Goal: Transaction & Acquisition: Purchase product/service

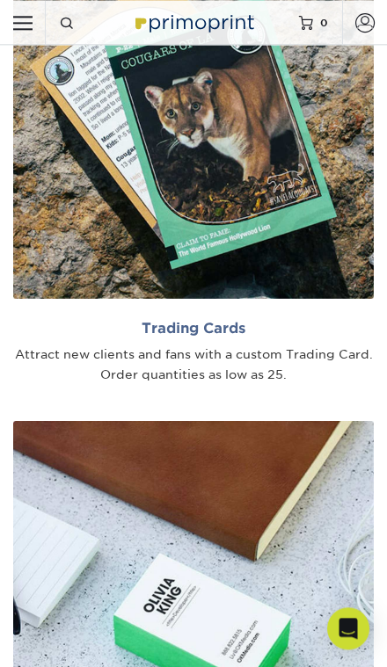
scroll to position [2319, 0]
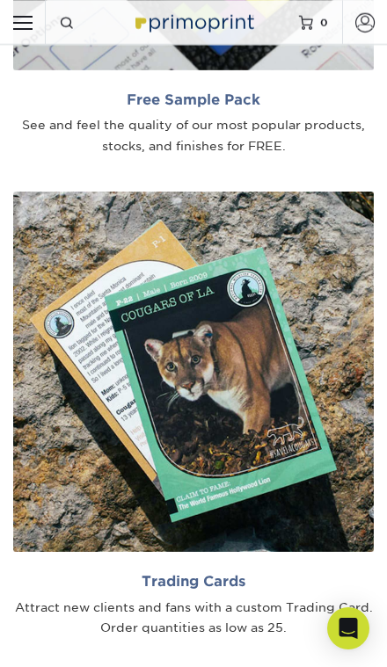
click at [241, 416] on img at bounding box center [193, 372] width 360 height 360
click at [232, 573] on h2 "Trading Cards" at bounding box center [193, 581] width 360 height 17
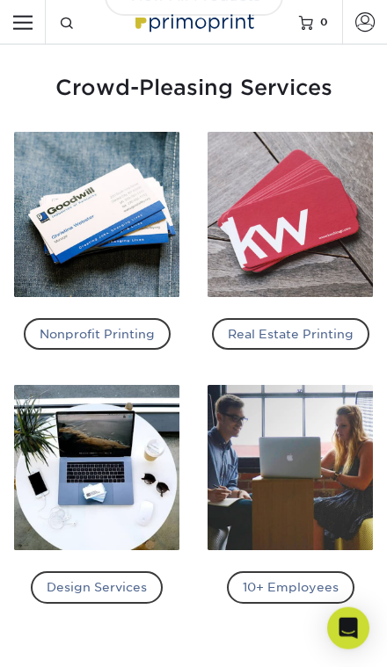
scroll to position [3555, 0]
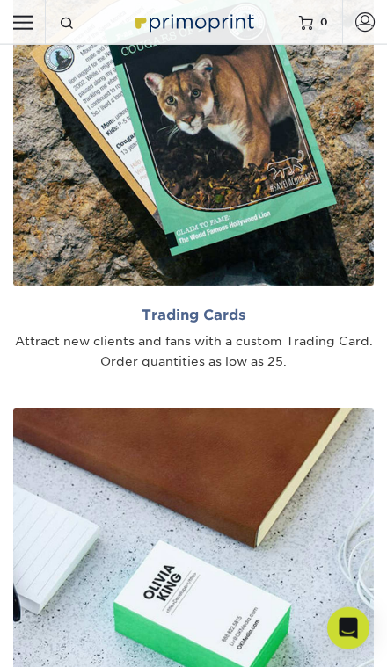
click at [24, 34] on input "Resources Menu" at bounding box center [22, 22] width 45 height 45
checkbox input "true"
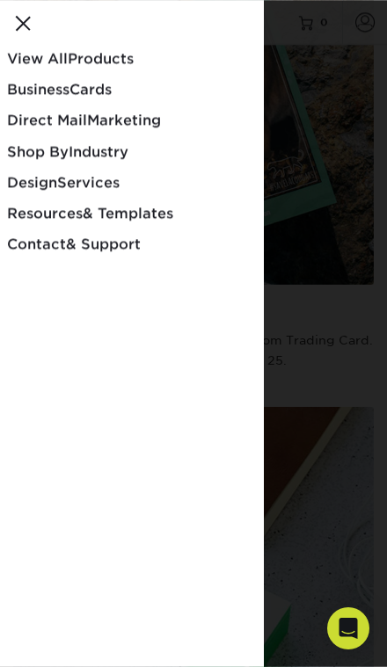
click at [29, 66] on span "View All" at bounding box center [37, 58] width 61 height 17
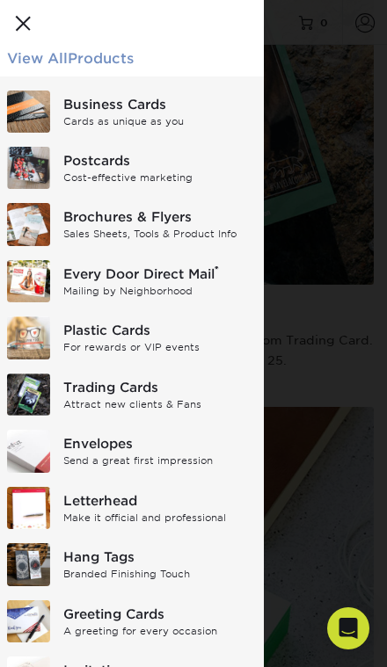
click at [42, 166] on img at bounding box center [28, 168] width 43 height 42
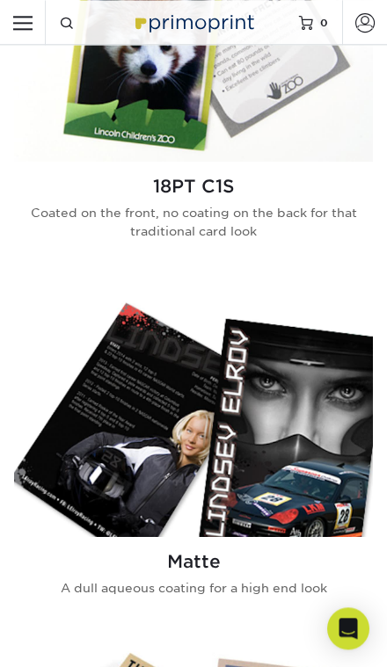
scroll to position [1237, 0]
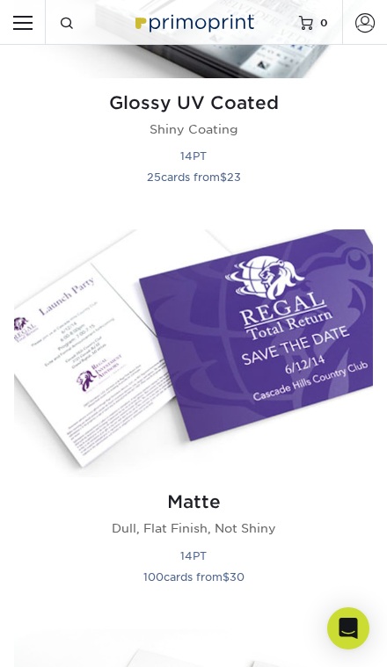
scroll to position [964, 0]
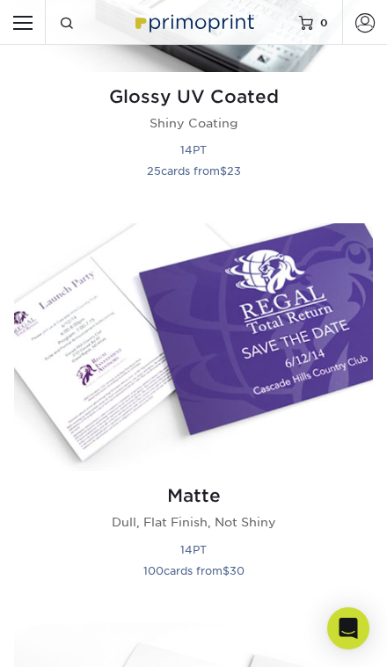
click at [81, 356] on img at bounding box center [193, 347] width 358 height 248
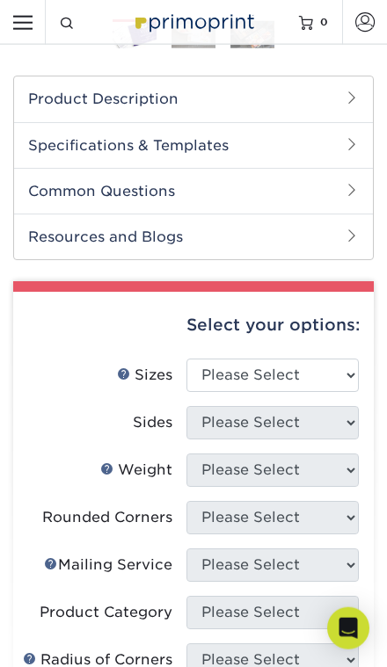
scroll to position [449, 0]
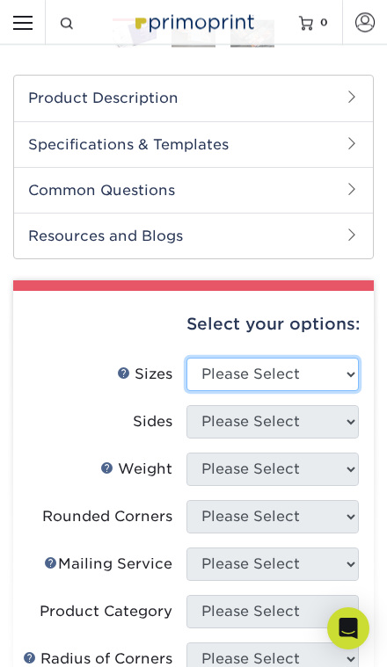
click at [283, 364] on select "Please Select 1.5" x 7" 2" x 4" 2" x 6" 2" x 7" 2" x 8" 2.12" x 5.5" 2.125" x 5…" at bounding box center [272, 374] width 172 height 33
select select "3.00x4.00"
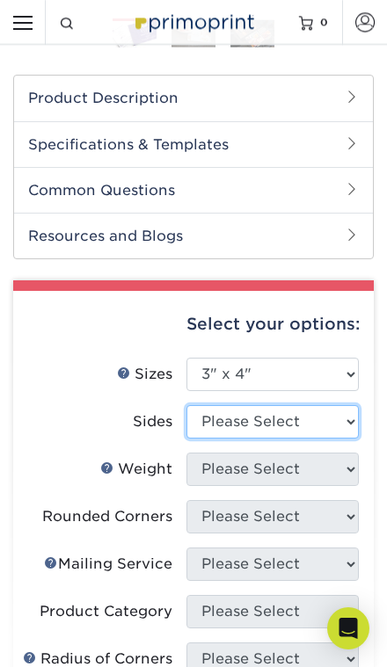
click at [287, 436] on select "Please Select Print Both Sides Print Front Only" at bounding box center [272, 421] width 172 height 33
select select "13abbda7-1d64-4f25-8bb2-c179b224825d"
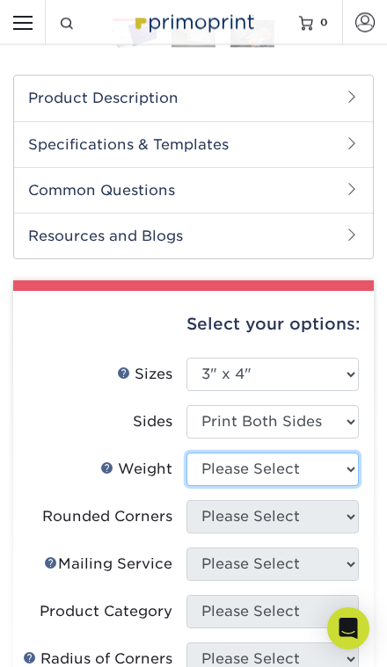
click at [281, 464] on select "Please Select 14PT 16PT" at bounding box center [272, 468] width 172 height 33
click at [271, 468] on select "Please Select 14PT 16PT" at bounding box center [272, 468] width 172 height 33
select select "16PT"
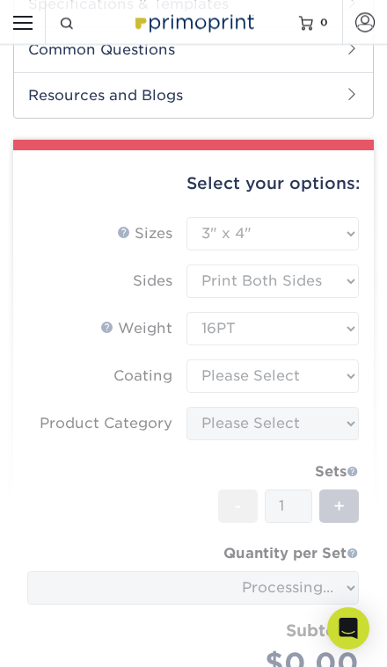
scroll to position [592, 0]
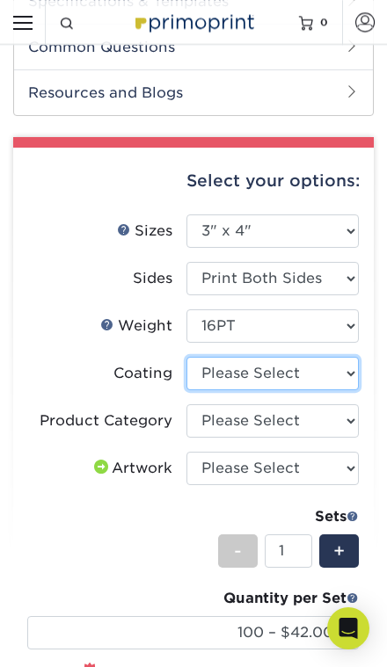
click at [304, 376] on select at bounding box center [272, 373] width 172 height 33
select select "121bb7b5-3b4d-429f-bd8d-bbf80e953313"
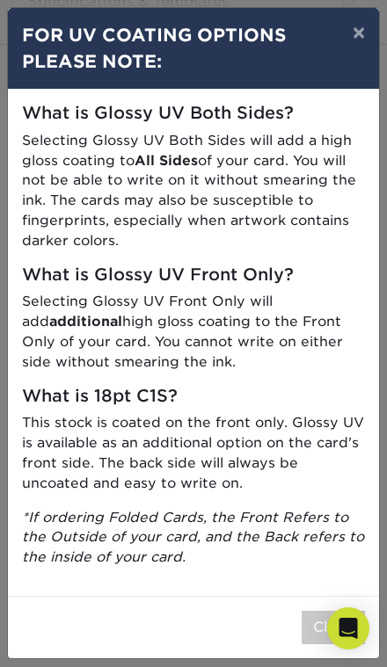
click at [336, 611] on button "Close" at bounding box center [332, 627] width 63 height 33
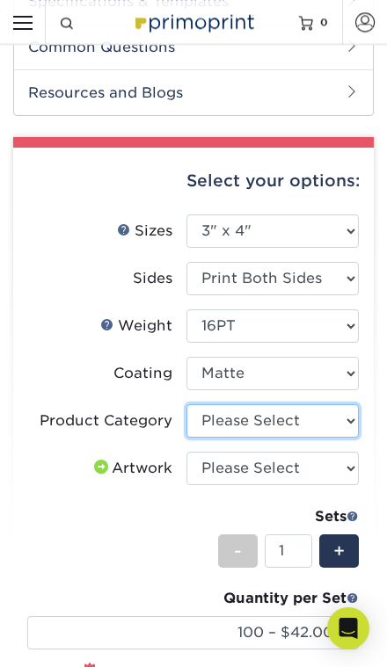
click at [305, 418] on select "Please Select Postcards" at bounding box center [272, 420] width 172 height 33
select select "9b7272e0-d6c8-4c3c-8e97-d3a1bcdab858"
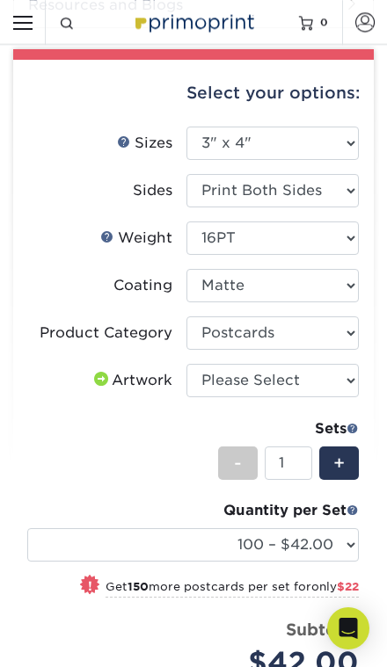
scroll to position [683, 0]
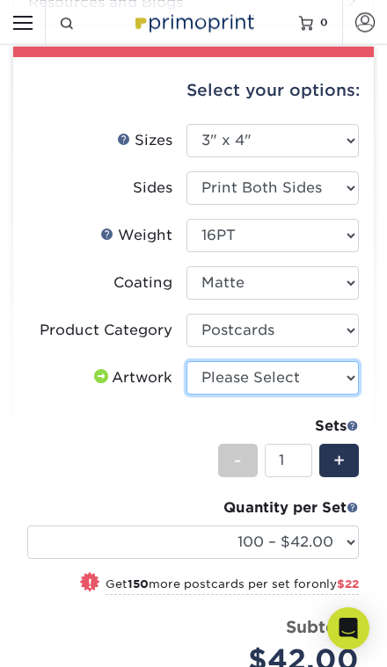
click at [308, 382] on select "Please Select I will upload files I need a design - $150" at bounding box center [272, 377] width 172 height 33
select select "upload"
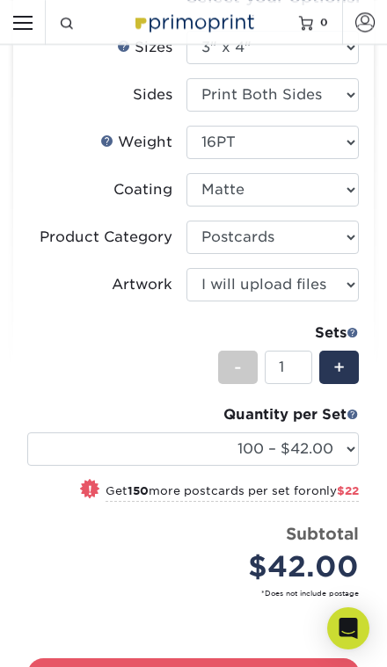
scroll to position [798, 0]
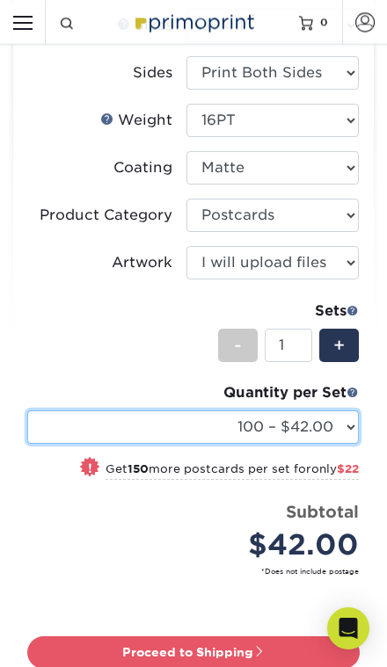
click at [264, 424] on select "100 – $42.00 250 – $64.00 500 – $86.00 1000 – $99.00 2500 – $160.00 5000 – $246…" at bounding box center [192, 426] width 331 height 33
click at [315, 418] on select "100 – $42.00 250 – $64.00 500 – $86.00 1000 – $99.00 2500 – $160.00 5000 – $246…" at bounding box center [192, 426] width 331 height 33
click at [255, 423] on select "100 – $42.00 250 – $64.00 500 – $86.00 1000 – $99.00 2500 – $160.00 5000 – $246…" at bounding box center [192, 426] width 331 height 33
select select "1000 – $99.00"
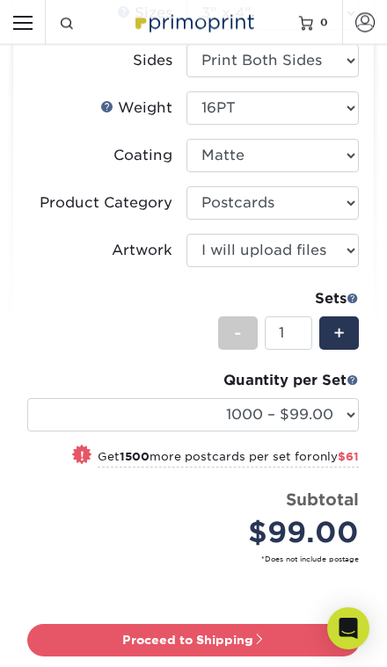
scroll to position [869, 0]
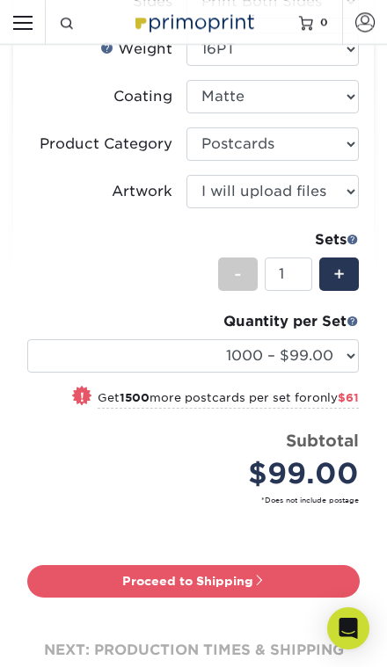
click at [240, 582] on link "Proceed to Shipping" at bounding box center [193, 581] width 332 height 32
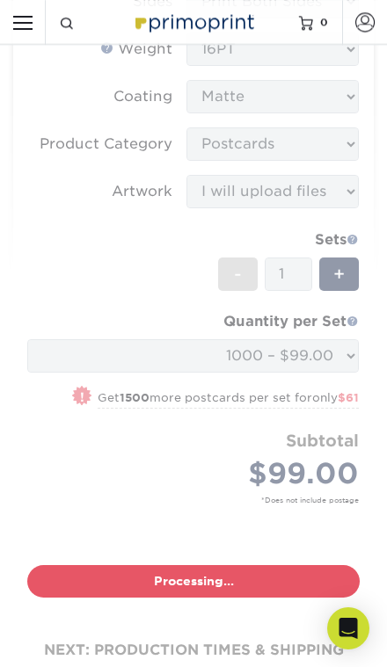
type input "Set 1"
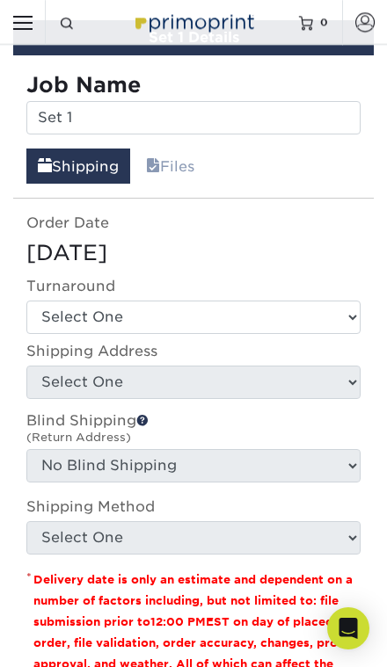
scroll to position [1505, 0]
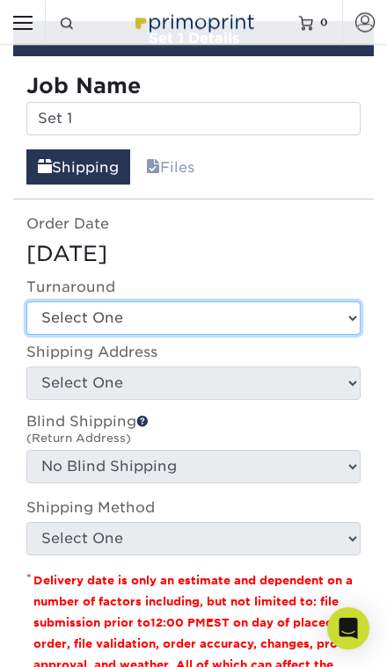
click at [265, 311] on select "Select One 2-4 Business Days 2 Day Next Business Day" at bounding box center [193, 317] width 334 height 33
select select "d87e2899-4944-4307-a991-a4a2d9af0f1e"
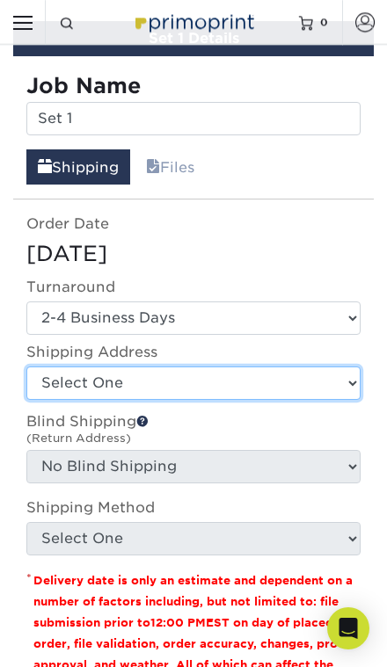
click at [259, 381] on select "Select One + Add New Address - Login" at bounding box center [193, 382] width 334 height 33
select select "newaddress"
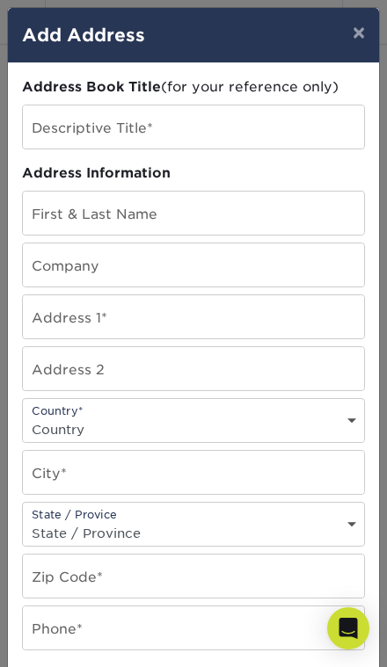
click at [355, 39] on button "×" at bounding box center [358, 32] width 40 height 49
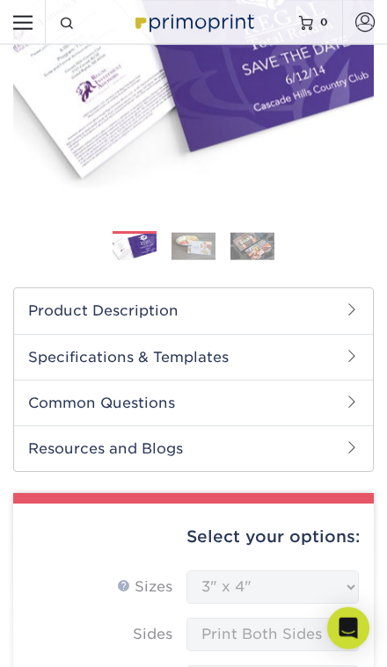
scroll to position [0, 0]
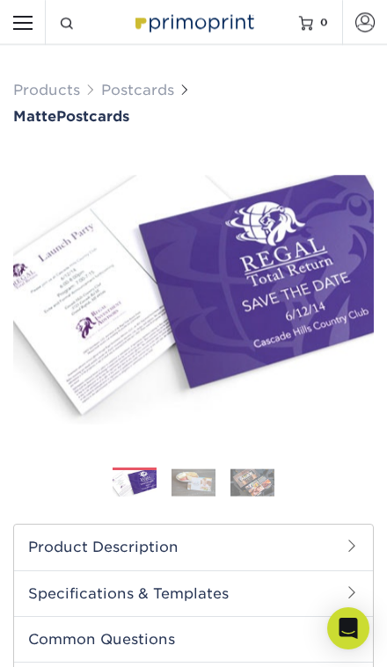
click at [364, 25] on span at bounding box center [364, 21] width 19 height 19
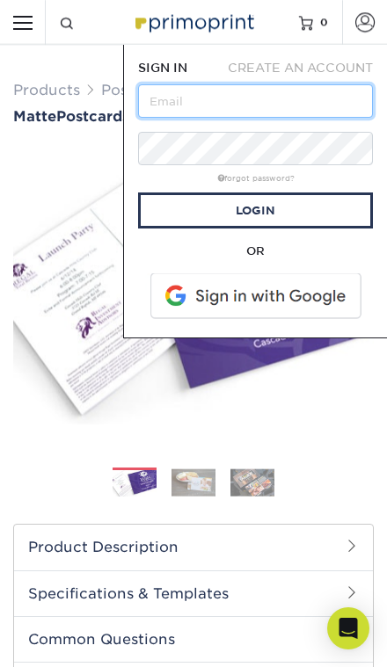
type input "lookitsjustalex@gmail.com"
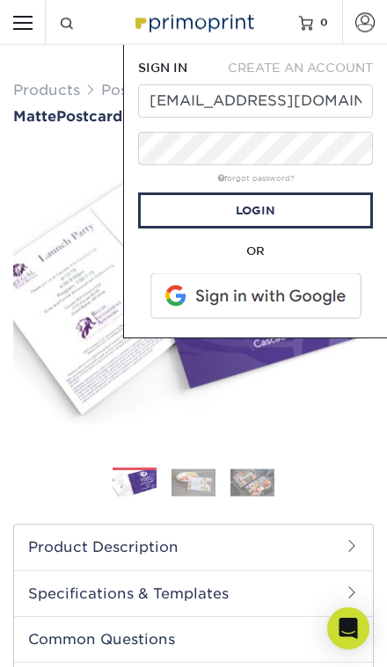
click at [292, 205] on link "Login" at bounding box center [255, 210] width 235 height 36
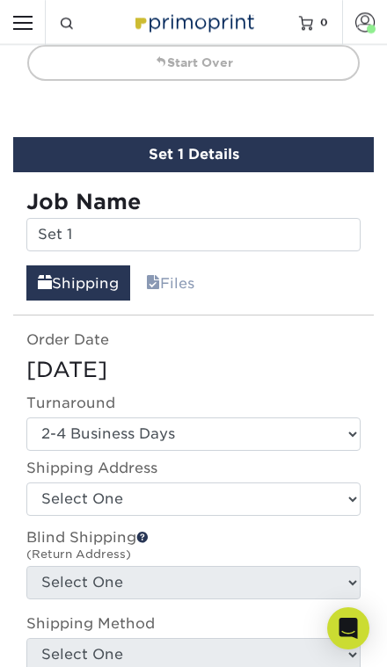
scroll to position [1418, 0]
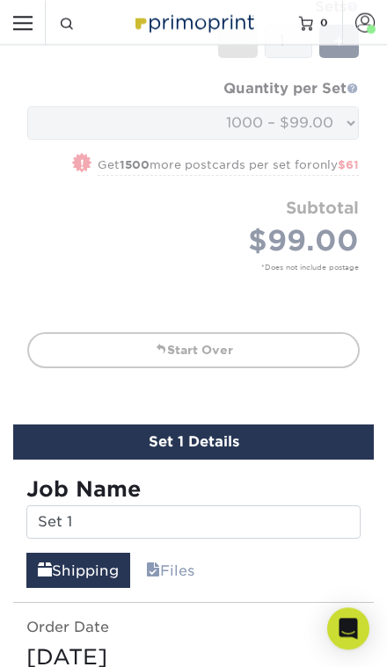
click at [221, 360] on link "Start Over" at bounding box center [193, 349] width 332 height 35
click at [226, 341] on link "Start Over" at bounding box center [193, 349] width 332 height 35
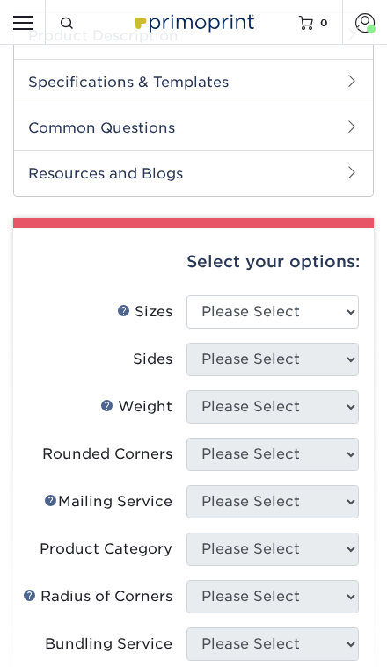
scroll to position [514, 0]
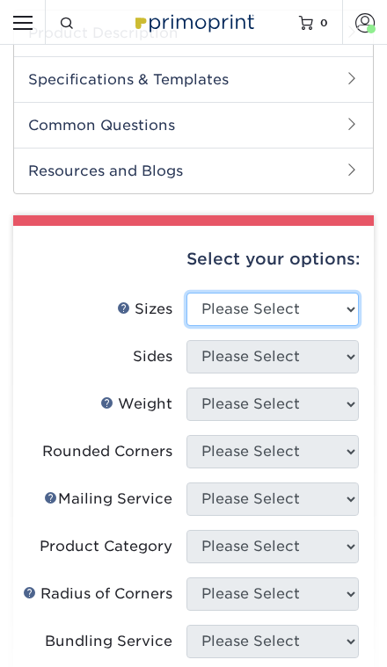
click at [264, 312] on select "Please Select 1.5" x 7" 2" x 4" 2" x 6" 2" x 7" 2" x 8" 2.12" x 5.5" 2.125" x 5…" at bounding box center [272, 309] width 172 height 33
select select "3.00x4.00"
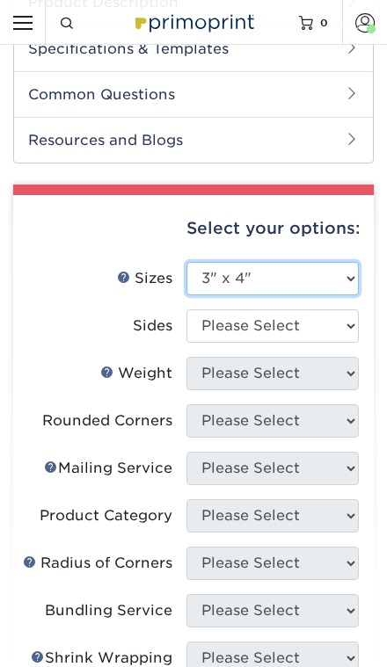
scroll to position [625, 0]
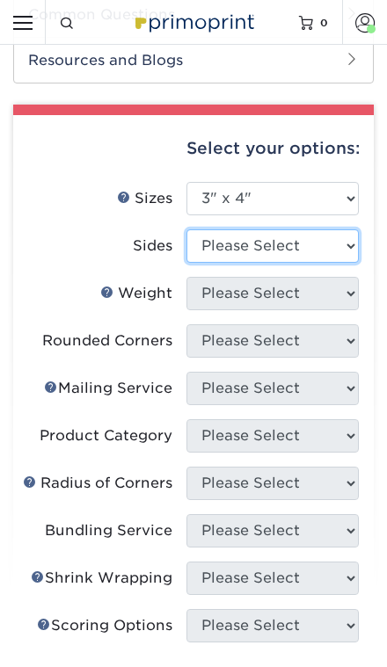
click at [280, 249] on select "Please Select Print Both Sides Print Front Only" at bounding box center [272, 245] width 172 height 33
select select "13abbda7-1d64-4f25-8bb2-c179b224825d"
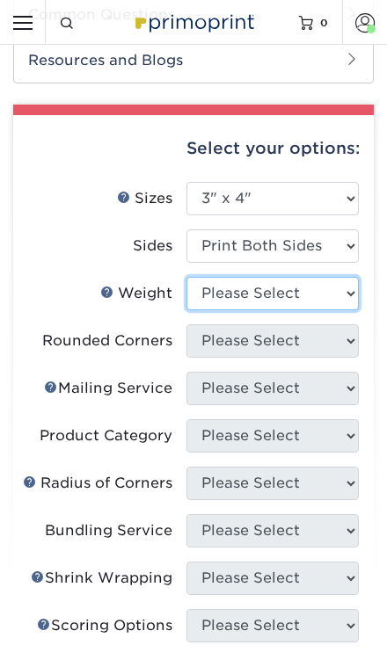
click at [264, 307] on select "Please Select 14PT 16PT" at bounding box center [272, 293] width 172 height 33
click at [271, 300] on select "Please Select 14PT 16PT" at bounding box center [272, 293] width 172 height 33
select select "16PT"
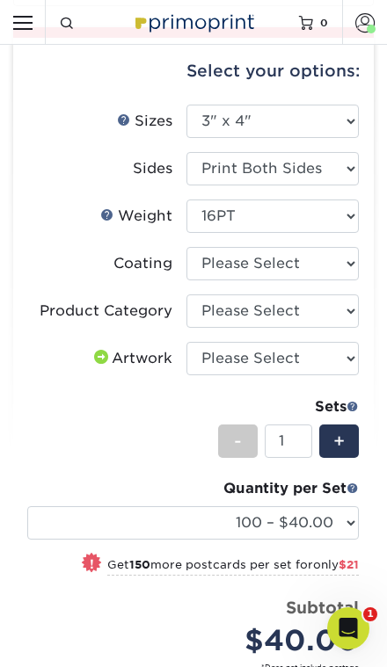
scroll to position [703, 0]
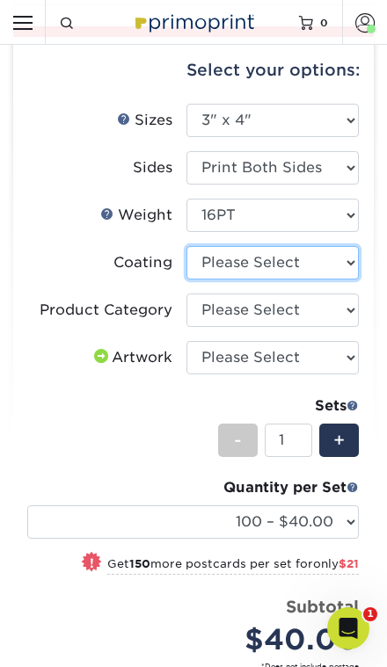
click at [282, 267] on select at bounding box center [272, 262] width 172 height 33
select select "121bb7b5-3b4d-429f-bd8d-bbf80e953313"
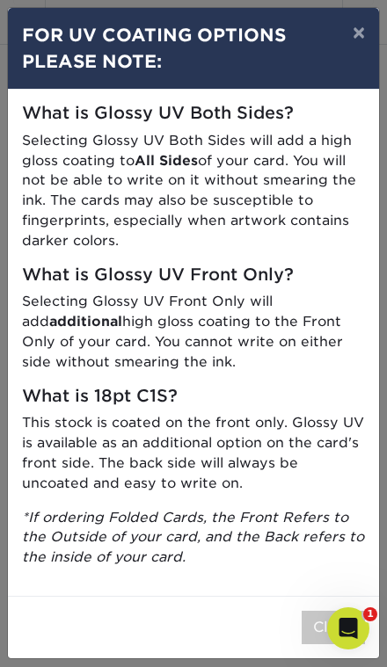
click at [346, 629] on button "Close" at bounding box center [332, 627] width 63 height 33
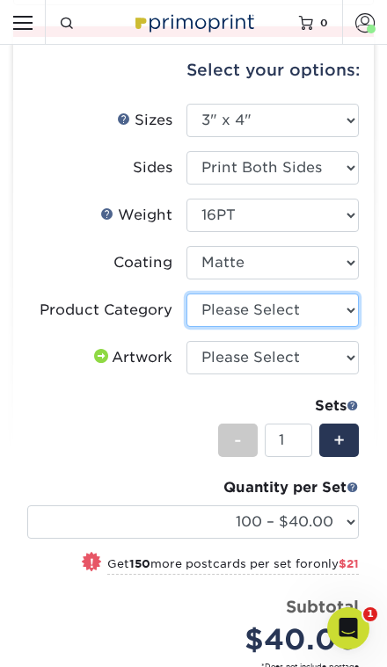
click at [293, 314] on select "Please Select Postcards" at bounding box center [272, 309] width 172 height 33
select select "9b7272e0-d6c8-4c3c-8e97-d3a1bcdab858"
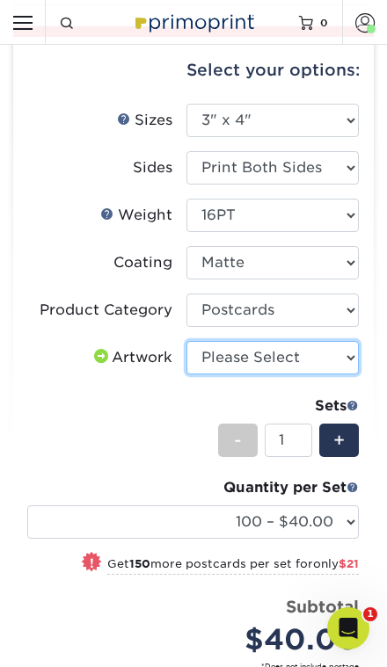
click at [277, 358] on select "Please Select I will upload files I need a design - $150" at bounding box center [272, 357] width 172 height 33
select select "upload"
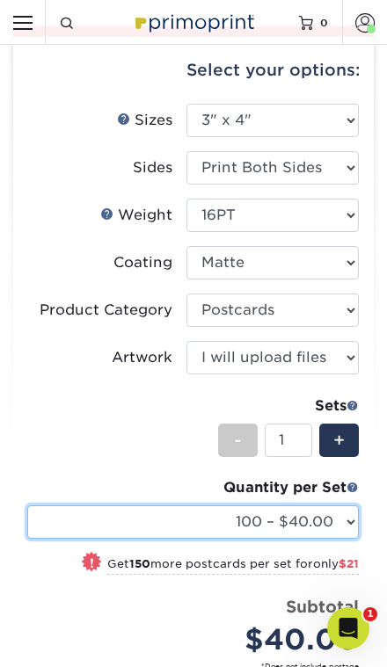
click at [206, 524] on select "100 – $40.00 250 – $61.00 500 – $82.00 1000 – $95.00 2500 – $153.00 5000 – $235…" at bounding box center [192, 521] width 331 height 33
click at [221, 524] on select "100 – $40.00 250 – $61.00 500 – $82.00 1000 – $95.00 2500 – $153.00 5000 – $235…" at bounding box center [192, 521] width 331 height 33
select select "1000 – $95.00"
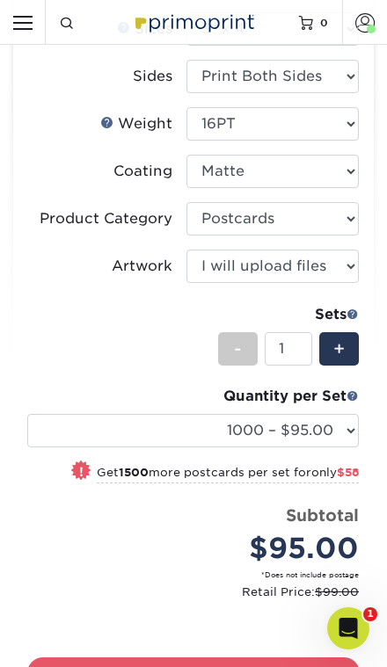
scroll to position [1055, 0]
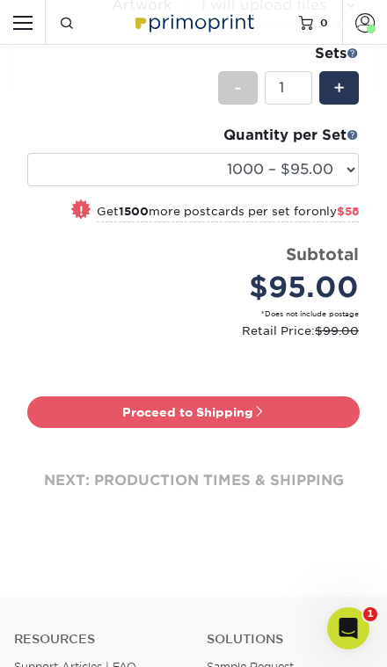
click at [229, 410] on link "Proceed to Shipping" at bounding box center [193, 412] width 332 height 32
type input "Set 1"
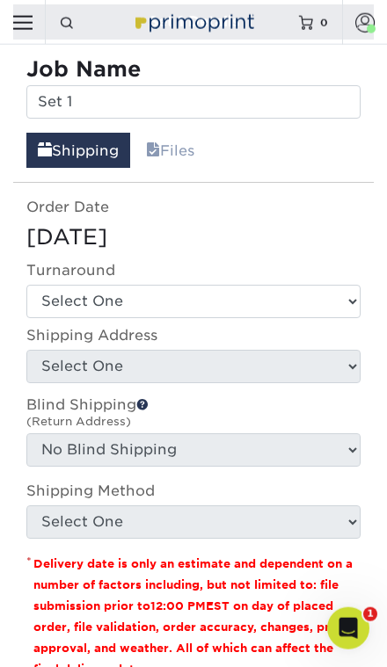
scroll to position [1516, 0]
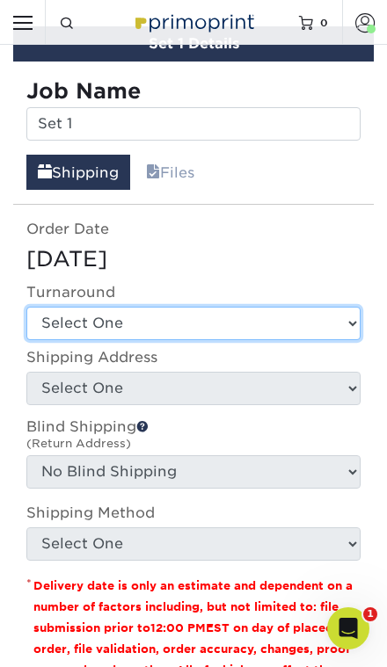
click at [248, 316] on select "Select One 2-4 Business Days 2 Day Next Business Day" at bounding box center [193, 323] width 334 height 33
select select "d87e2899-4944-4307-a991-a4a2d9af0f1e"
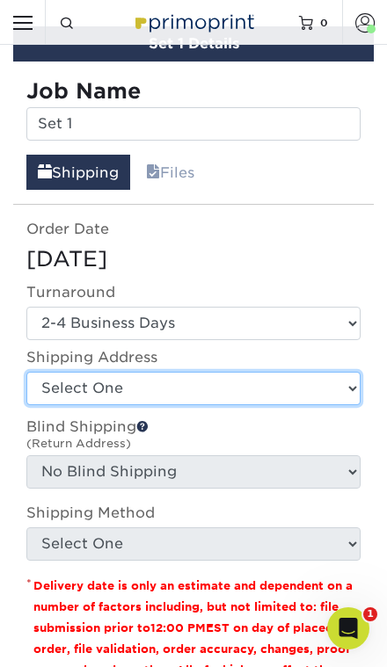
click at [232, 394] on select "Select One [PERSON_NAME] Cult Gaia Office [PERSON_NAME] Website Manager + Add N…" at bounding box center [193, 388] width 334 height 33
select select "99249"
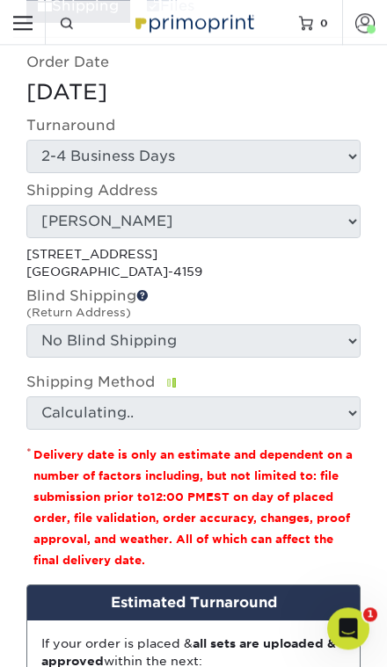
scroll to position [1729, 0]
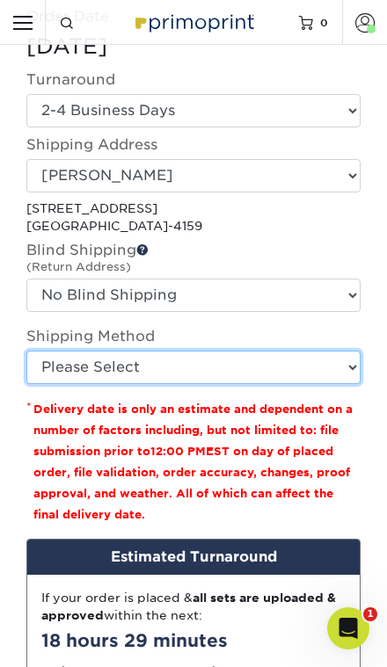
click at [271, 354] on select "Please Select Ground Shipping (+$26.64) 3 Day Shipping Service (+$33.51) 2 Day …" at bounding box center [193, 367] width 334 height 33
select select "03"
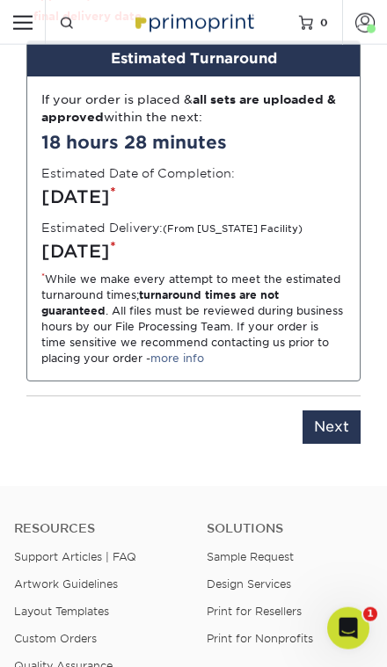
scroll to position [2228, 0]
